Goal: Transaction & Acquisition: Purchase product/service

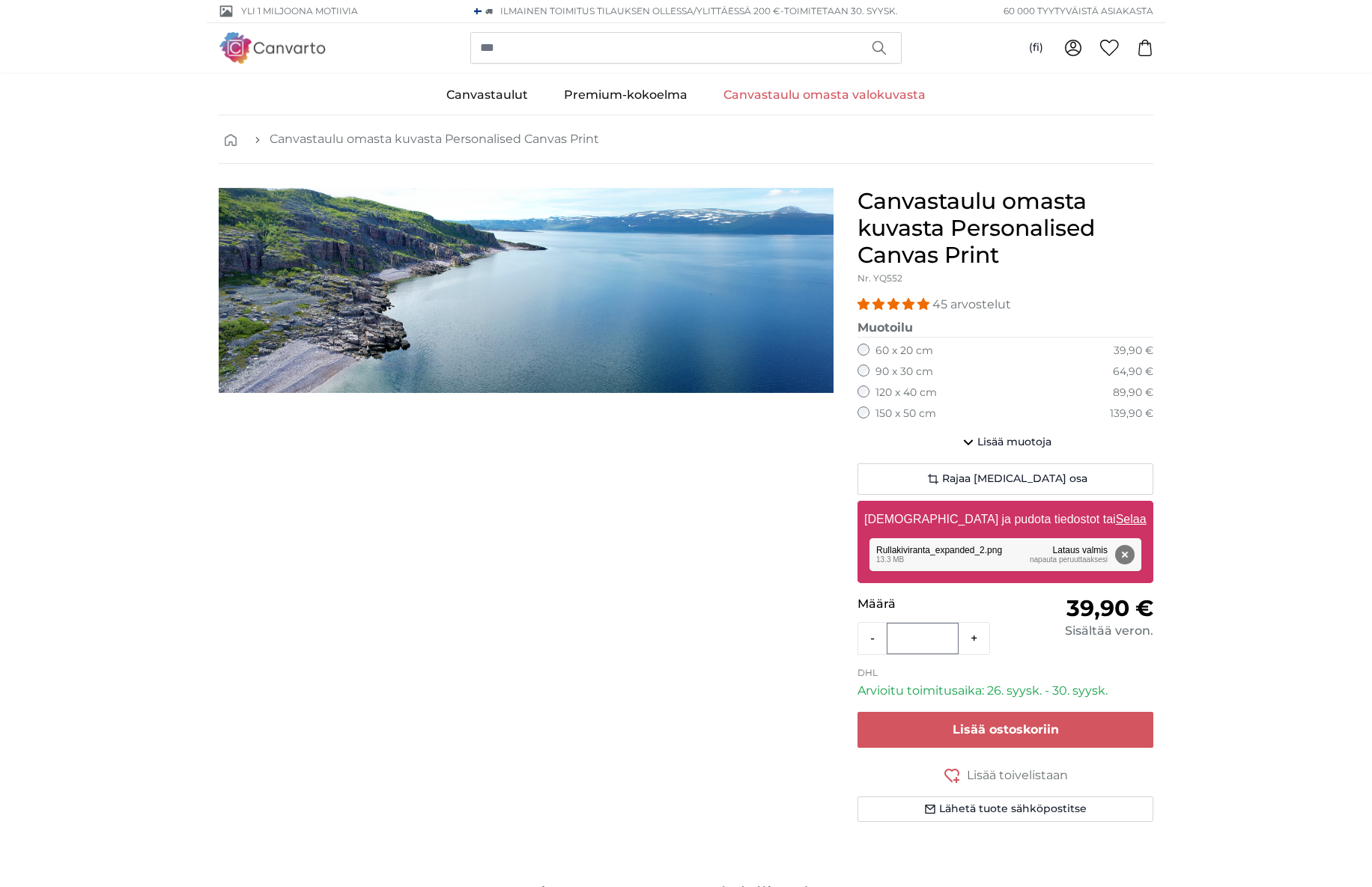
click at [915, 414] on label "150 x 50 cm" at bounding box center [905, 414] width 60 height 15
click at [1019, 475] on span "Rajaa [MEDICAL_DATA] osa" at bounding box center [1015, 479] width 145 height 15
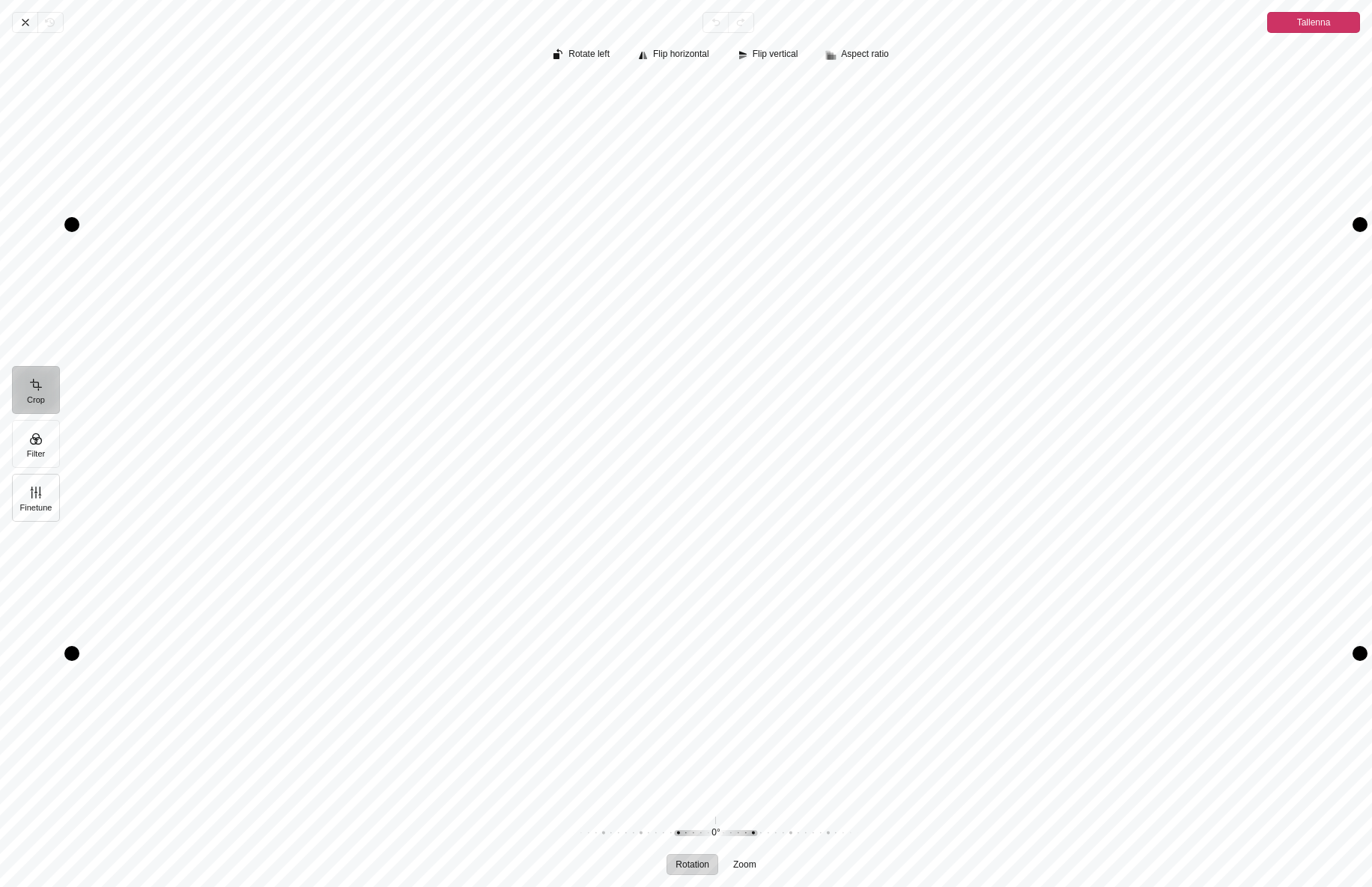
click at [34, 502] on button "Finetune" at bounding box center [35, 497] width 48 height 48
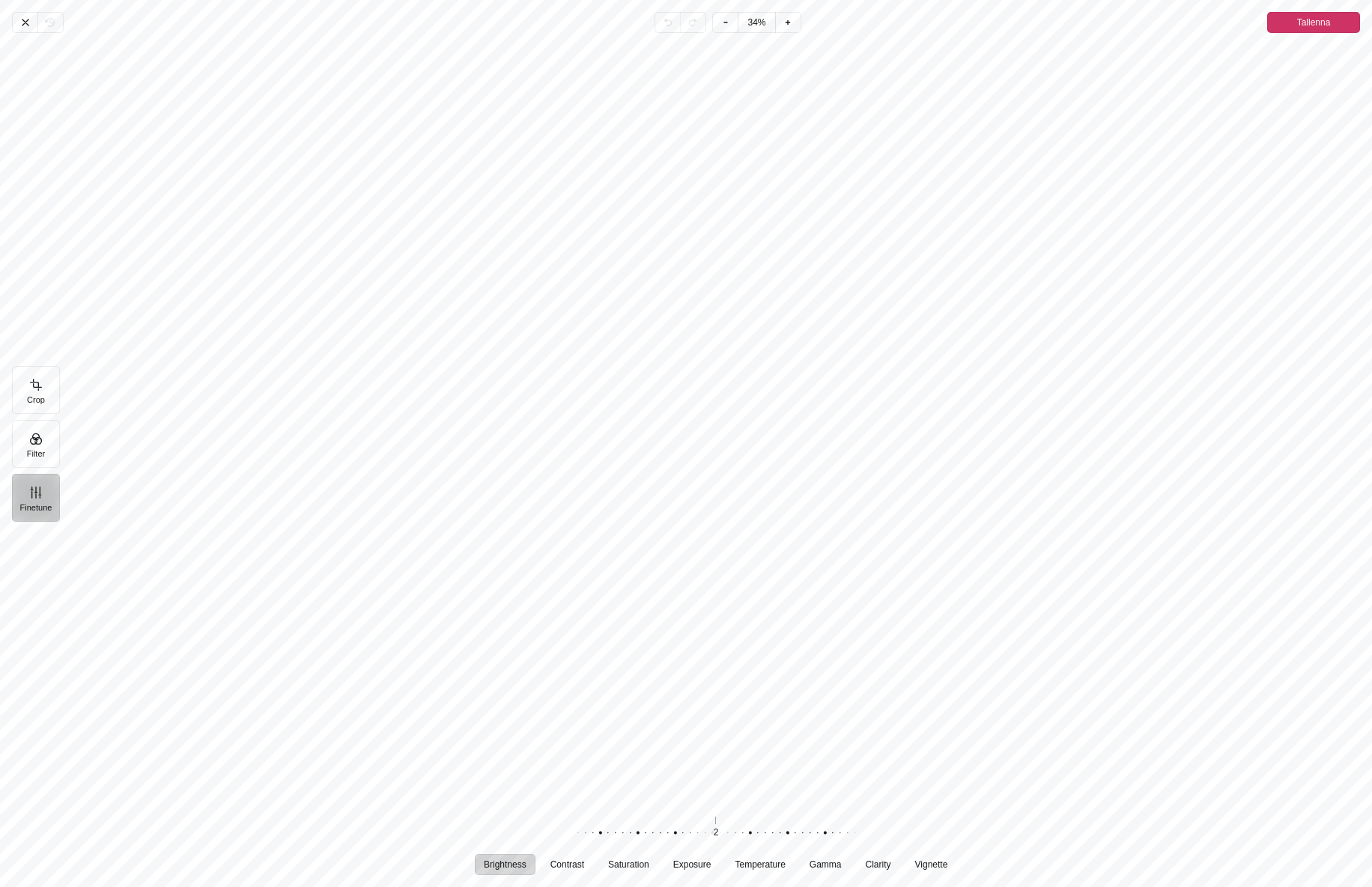
click at [713, 842] on div "Pintura" at bounding box center [705, 833] width 288 height 42
click at [31, 444] on button "Filter" at bounding box center [35, 444] width 48 height 48
click at [39, 383] on button "Crop" at bounding box center [35, 390] width 48 height 48
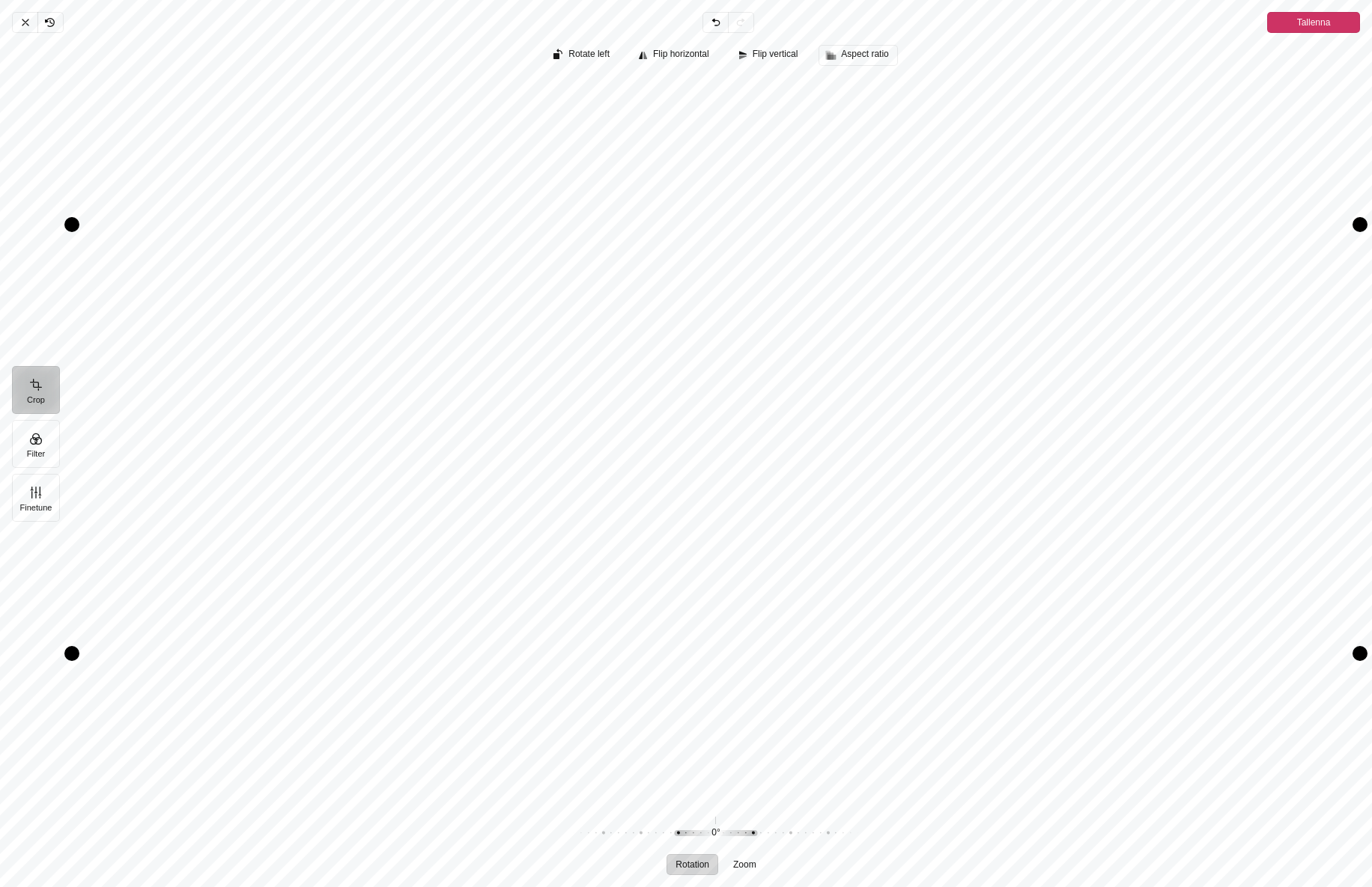
click at [859, 51] on span "Aspect ratio" at bounding box center [865, 54] width 47 height 10
click at [869, 188] on span "2:1" at bounding box center [867, 189] width 18 height 15
click at [713, 23] on icon "Pintura" at bounding box center [716, 22] width 12 height 12
click at [26, 25] on icon "Pintura" at bounding box center [25, 22] width 12 height 12
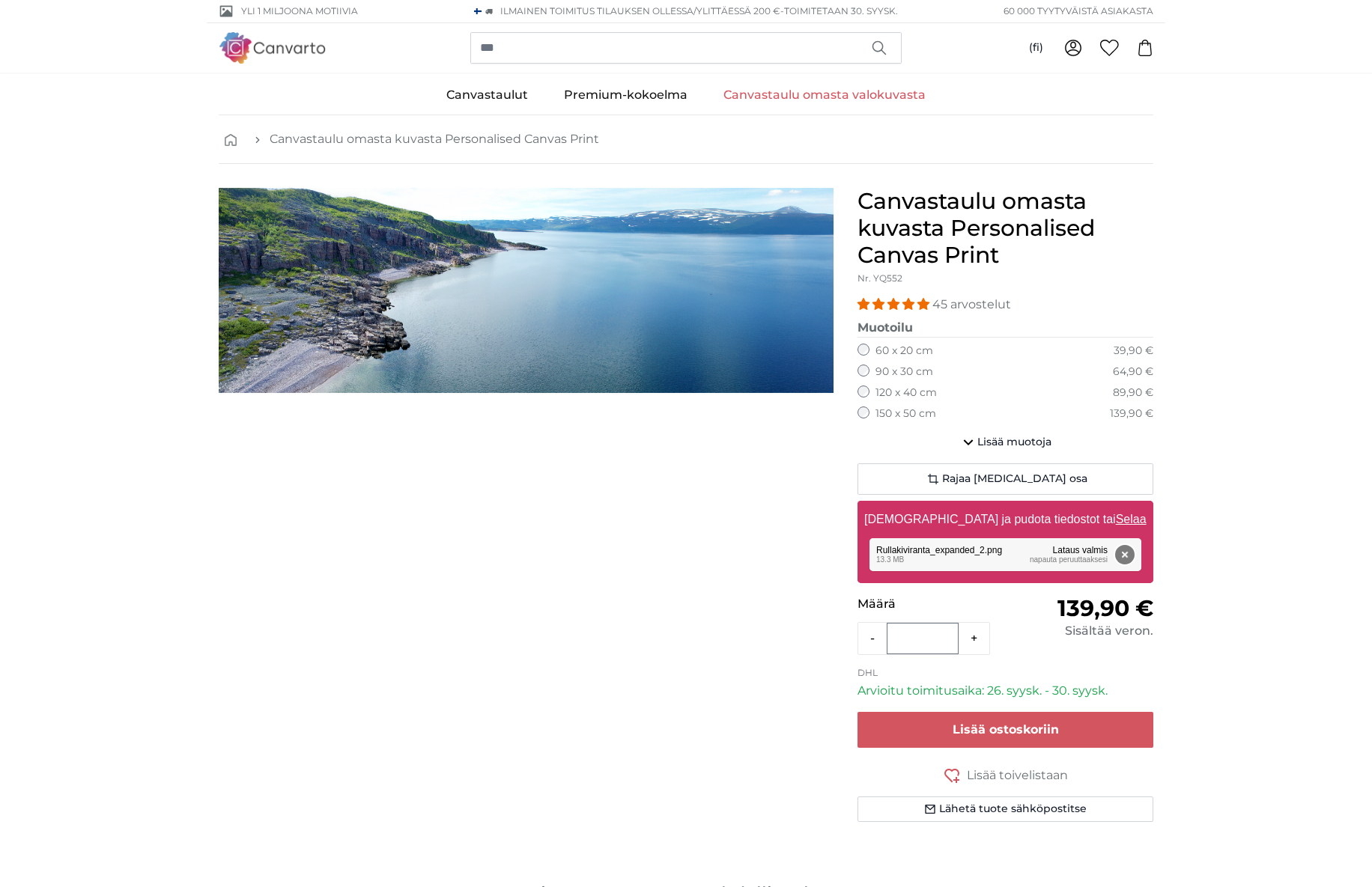
click at [1119, 553] on button "Poista" at bounding box center [1126, 555] width 20 height 20
click at [609, 286] on img "1 of 1" at bounding box center [525, 290] width 615 height 205
click at [803, 98] on link "Canvastaulu omasta valokuvasta" at bounding box center [825, 95] width 238 height 39
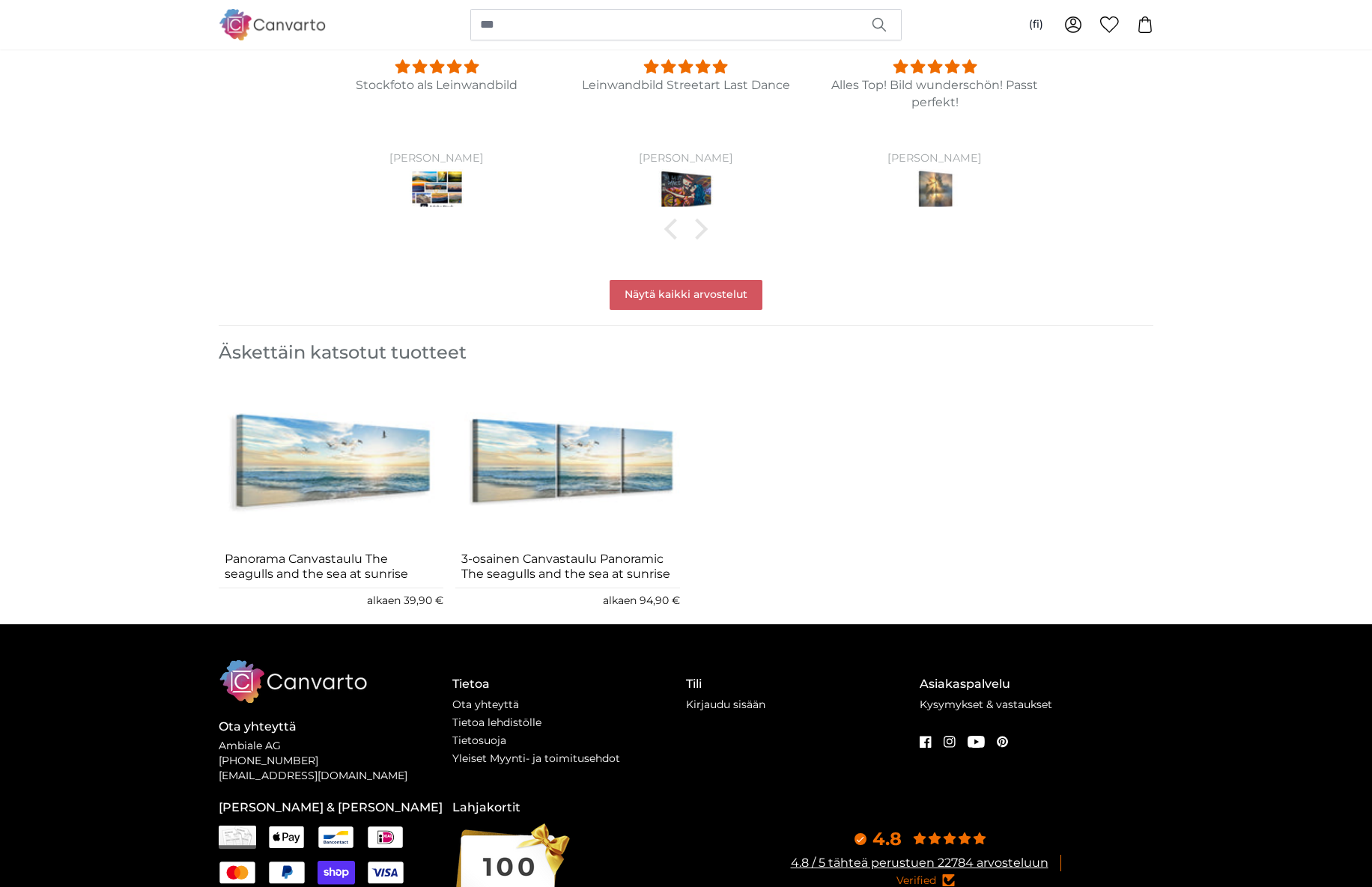
scroll to position [1204, 0]
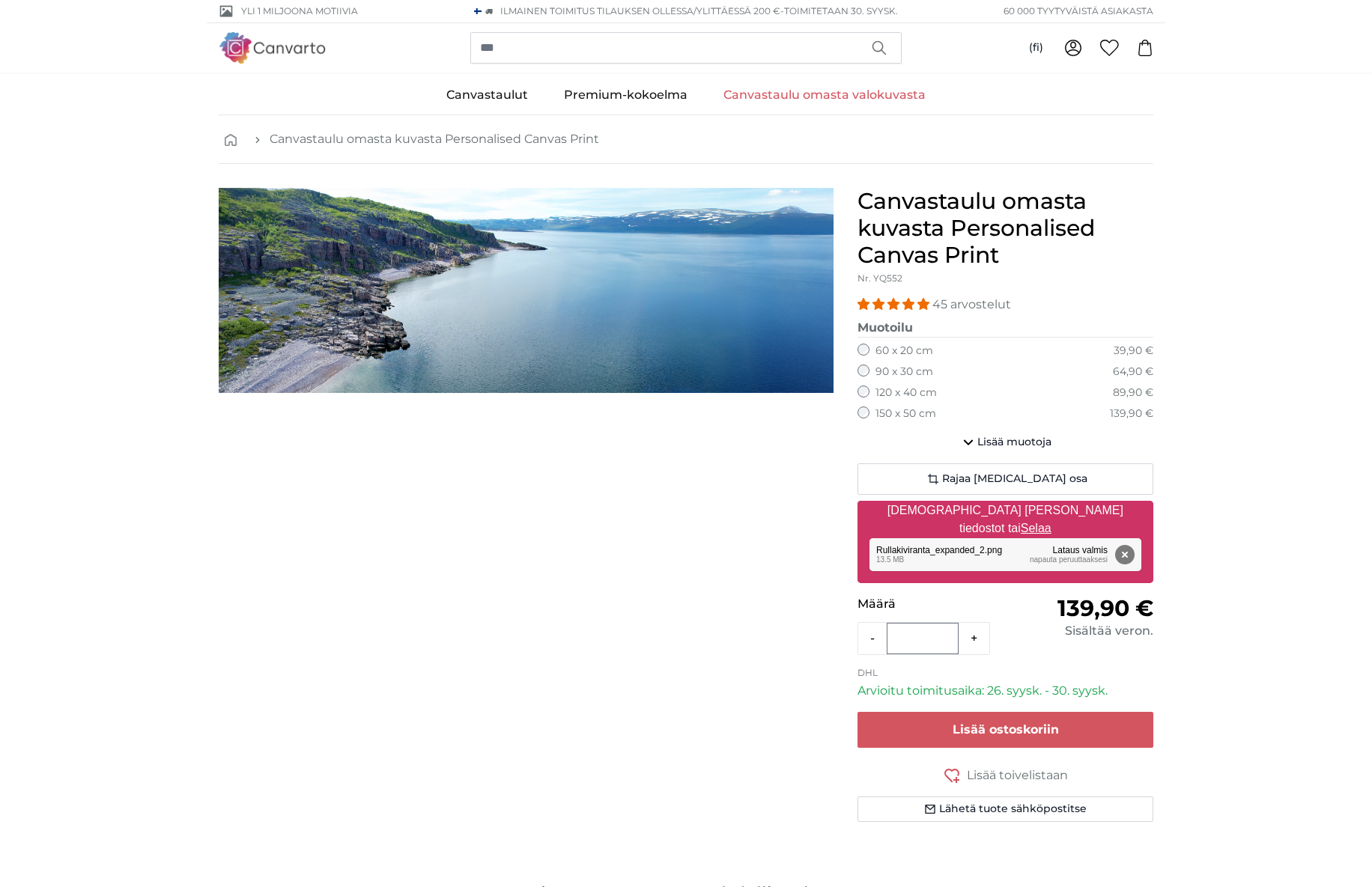
click at [626, 245] on img "1 of 1" at bounding box center [525, 290] width 615 height 205
